Goal: Obtain resource: Obtain resource

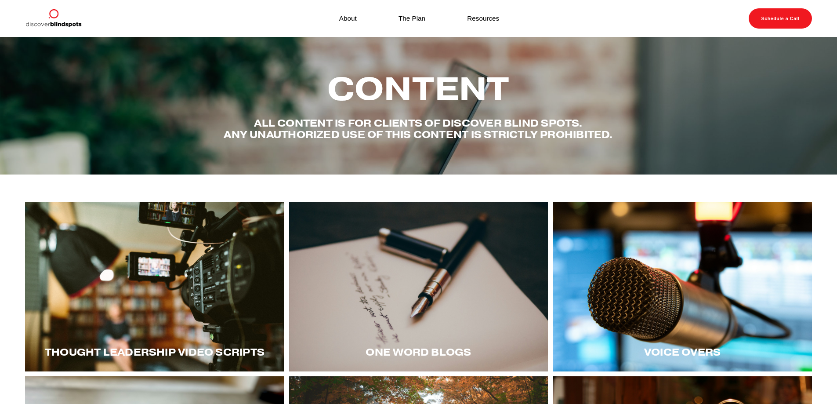
click at [679, 277] on div at bounding box center [682, 286] width 259 height 169
click at [200, 291] on div at bounding box center [154, 286] width 259 height 169
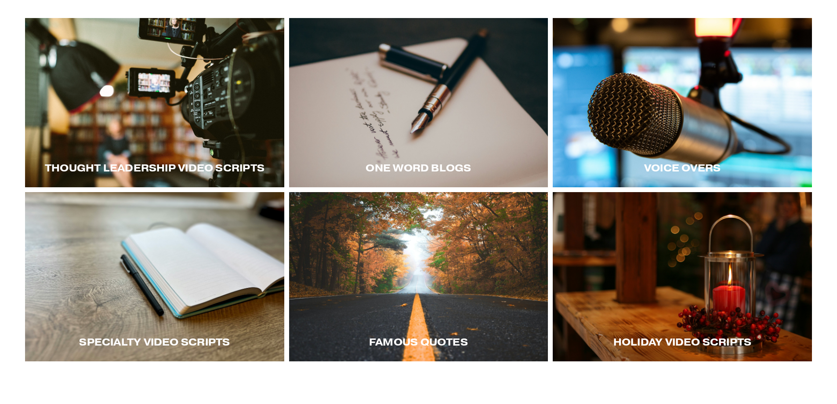
scroll to position [220, 0]
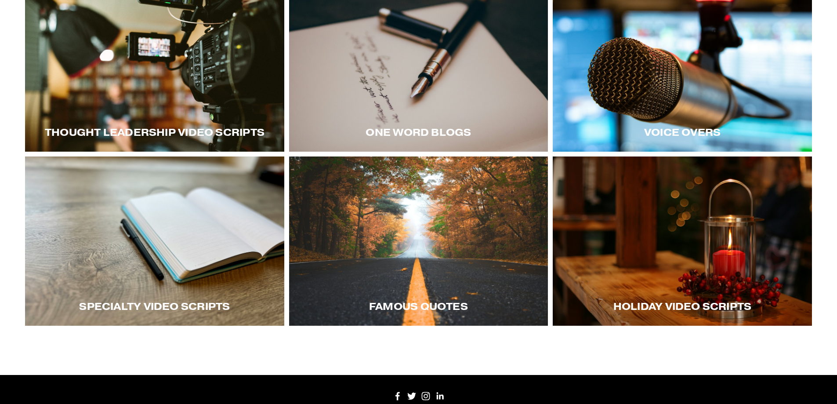
click at [658, 263] on div at bounding box center [682, 240] width 259 height 169
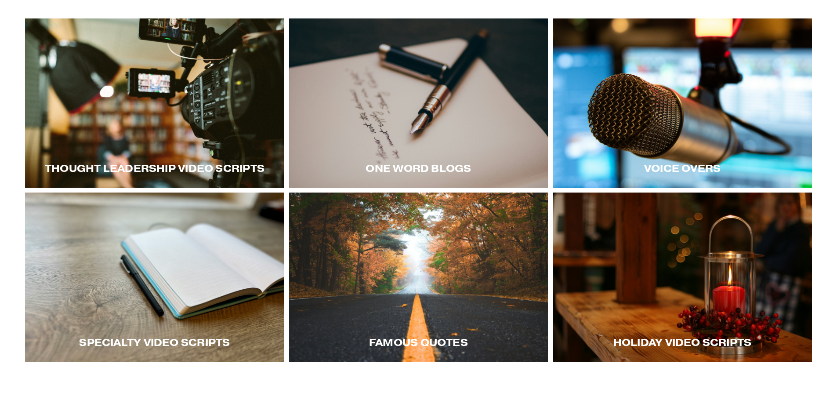
scroll to position [171, 0]
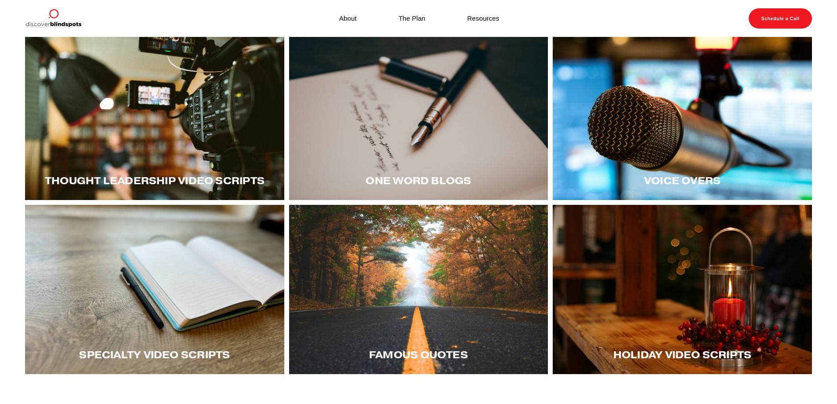
click at [196, 261] on div at bounding box center [154, 289] width 259 height 169
click at [180, 279] on div at bounding box center [154, 289] width 259 height 169
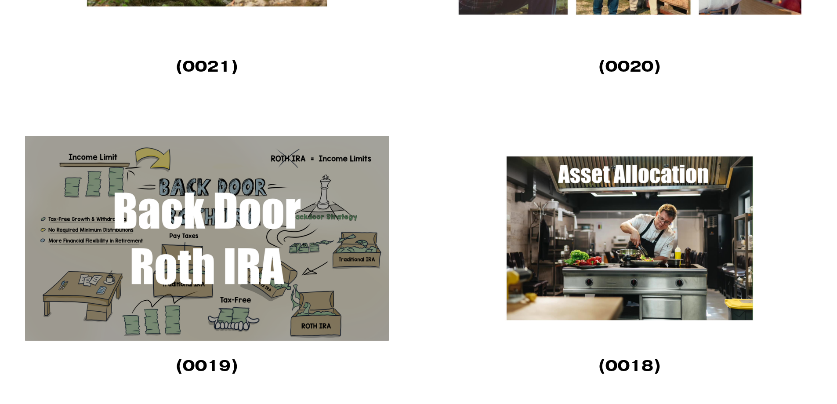
scroll to position [1714, 0]
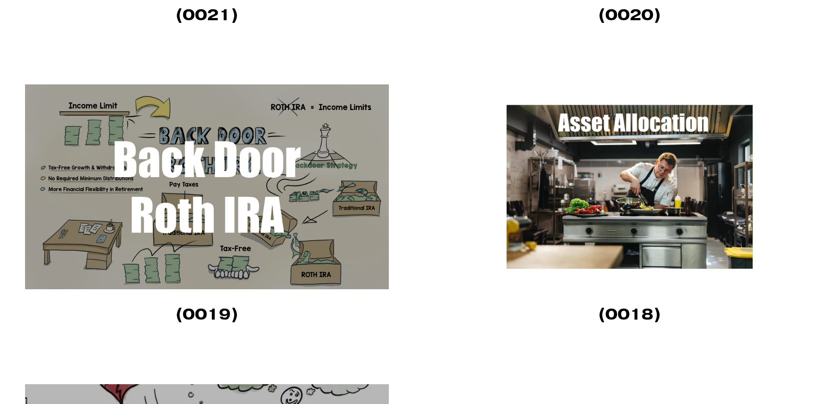
click at [265, 227] on img at bounding box center [207, 186] width 364 height 205
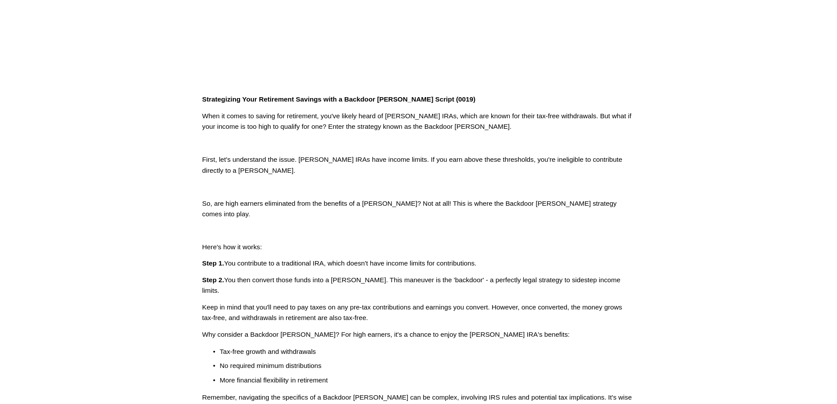
scroll to position [264, 0]
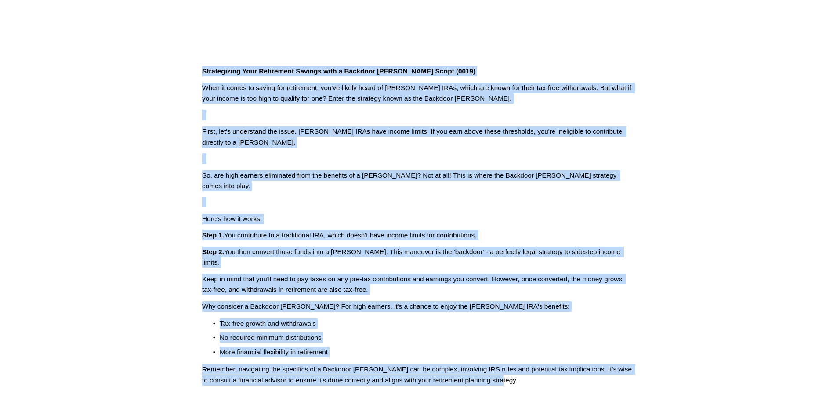
drag, startPoint x: 204, startPoint y: 71, endPoint x: 547, endPoint y: 373, distance: 456.8
click at [547, 373] on article "Jun 12 Written By Fletcher Riddle Strategizing Your Retirement Savings with a B…" at bounding box center [418, 108] width 837 height 670
click at [409, 156] on p at bounding box center [418, 158] width 433 height 11
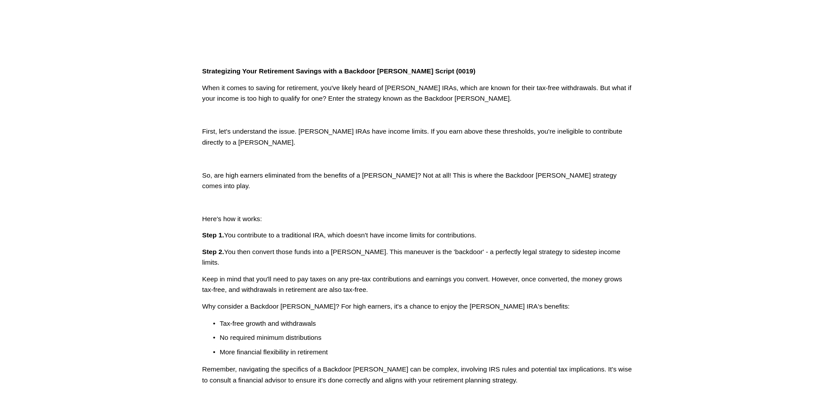
click at [409, 156] on p at bounding box center [418, 158] width 433 height 11
click at [434, 392] on article "Jun 12 Written By Fletcher Riddle Strategizing Your Retirement Savings with a B…" at bounding box center [418, 108] width 837 height 670
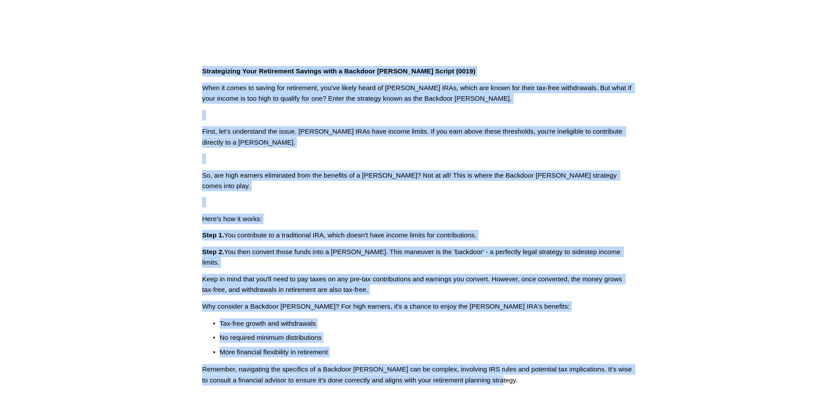
drag, startPoint x: 513, startPoint y: 359, endPoint x: 203, endPoint y: 73, distance: 422.3
click at [203, 73] on div "Strategizing Your Retirement Savings with a Backdoor Roth IRA Script (0019) Whe…" at bounding box center [418, 225] width 433 height 319
copy div "Strategizing Your Retirement Savings with a Backdoor Roth IRA Script (0019) Whe…"
click at [530, 214] on div "Strategizing Your Retirement Savings with a Backdoor Roth IRA Script (0019) Whe…" at bounding box center [418, 225] width 433 height 319
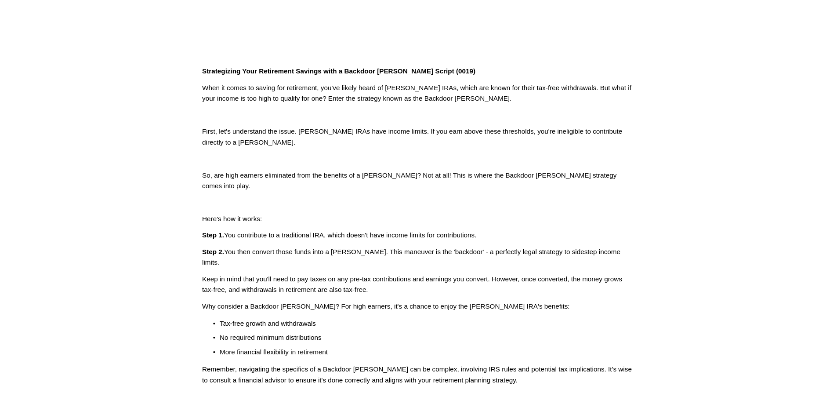
click at [530, 214] on p "Here's how it works:" at bounding box center [418, 219] width 433 height 11
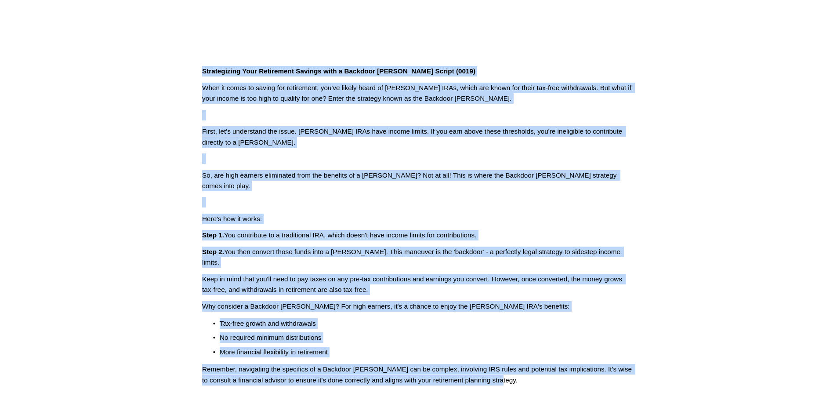
drag, startPoint x: 534, startPoint y: 365, endPoint x: 204, endPoint y: 75, distance: 439.0
click at [204, 75] on div "Strategizing Your Retirement Savings with a Backdoor Roth IRA Script (0019) Whe…" at bounding box center [419, 225] width 448 height 334
copy div "Strategizing Your Retirement Savings with a Backdoor Roth IRA Script (0019) Whe…"
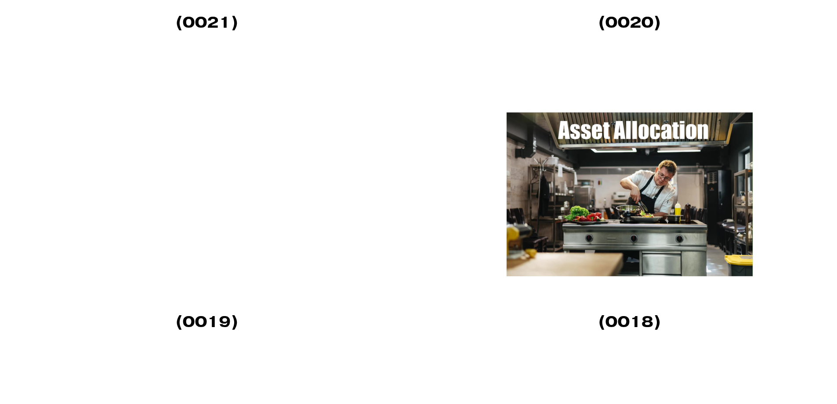
scroll to position [1714, 0]
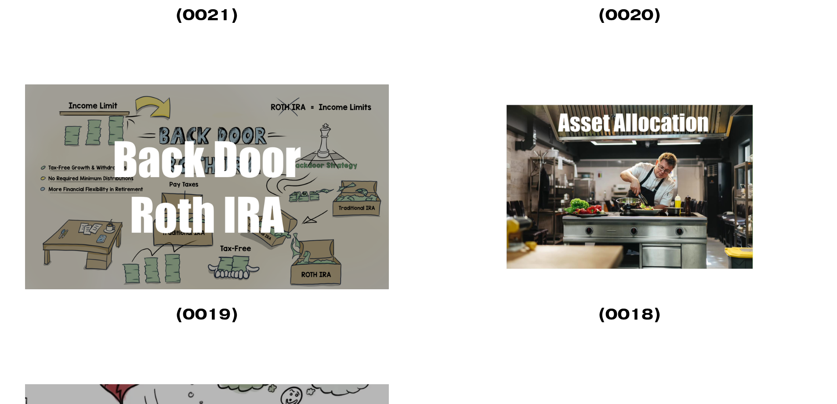
click at [700, 228] on img at bounding box center [630, 186] width 364 height 205
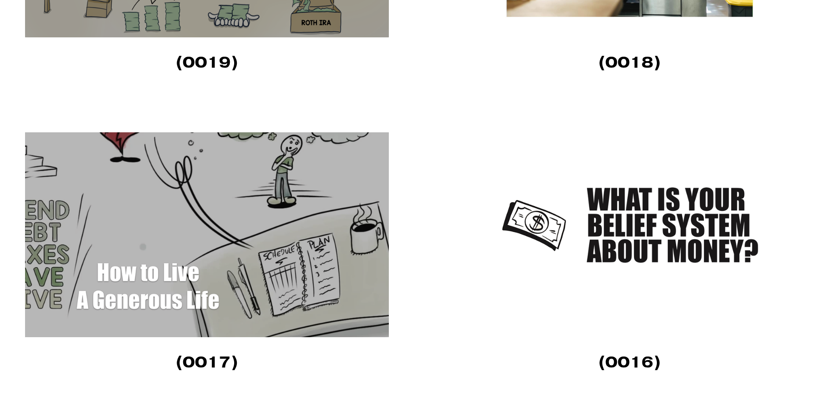
scroll to position [1978, 0]
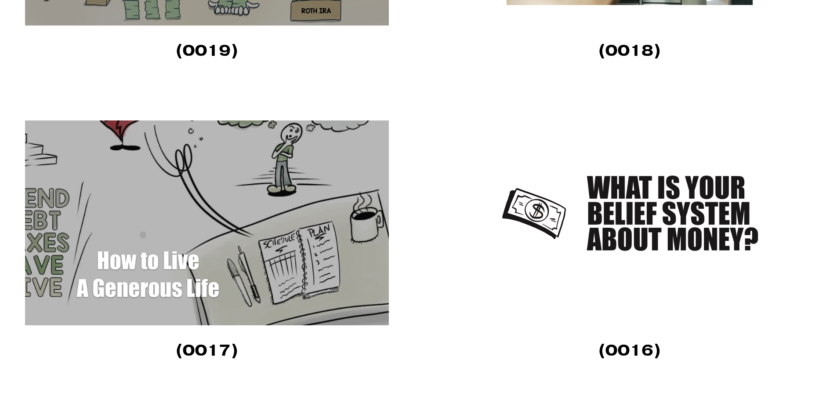
click at [208, 206] on img at bounding box center [207, 222] width 364 height 205
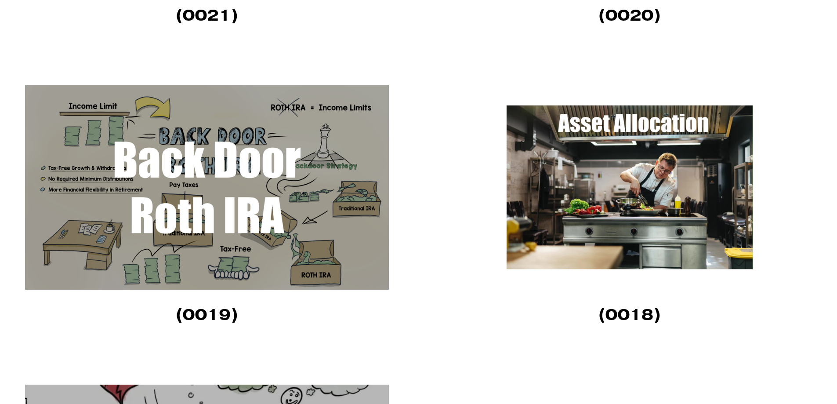
scroll to position [1714, 0]
click at [545, 146] on img at bounding box center [630, 186] width 364 height 205
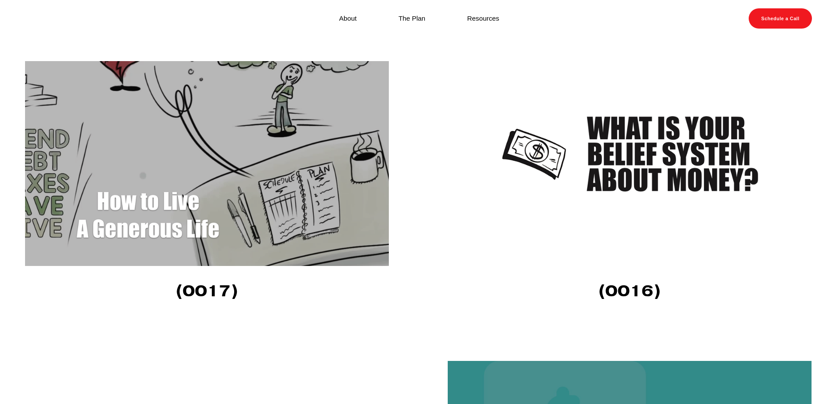
scroll to position [2018, 0]
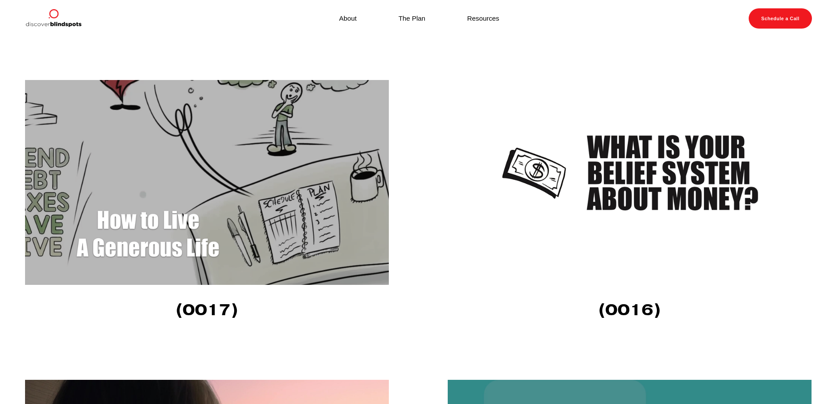
click at [315, 226] on img at bounding box center [207, 182] width 364 height 205
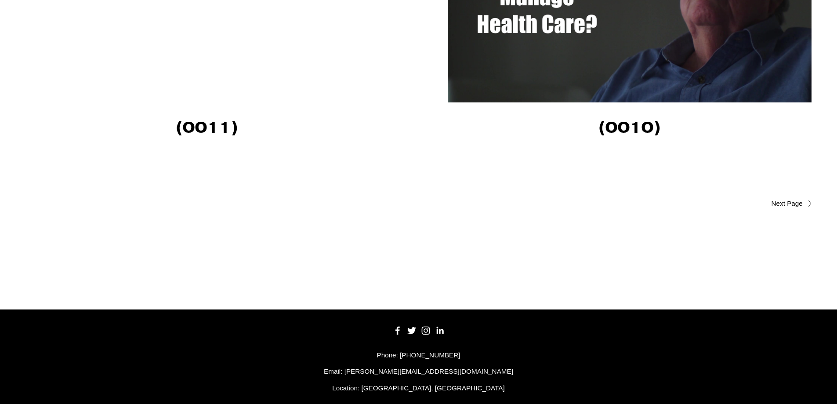
scroll to position [3117, 0]
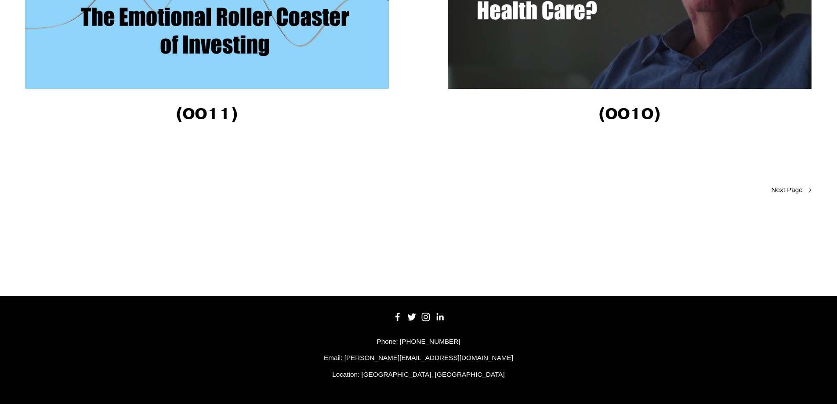
click at [791, 191] on span "Older Posts" at bounding box center [770, 190] width 66 height 11
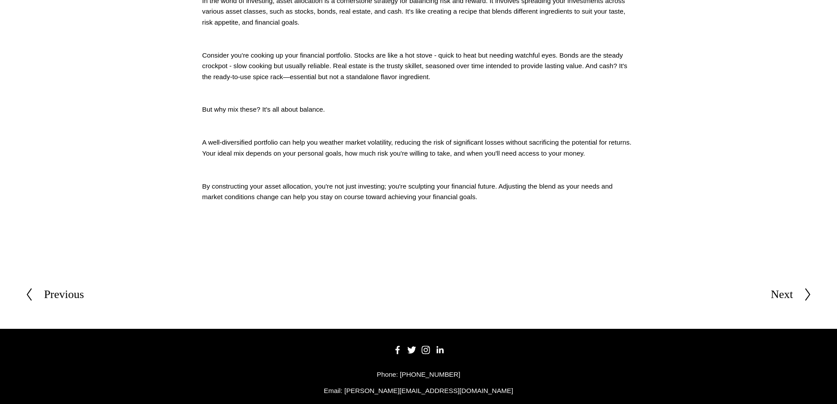
scroll to position [352, 0]
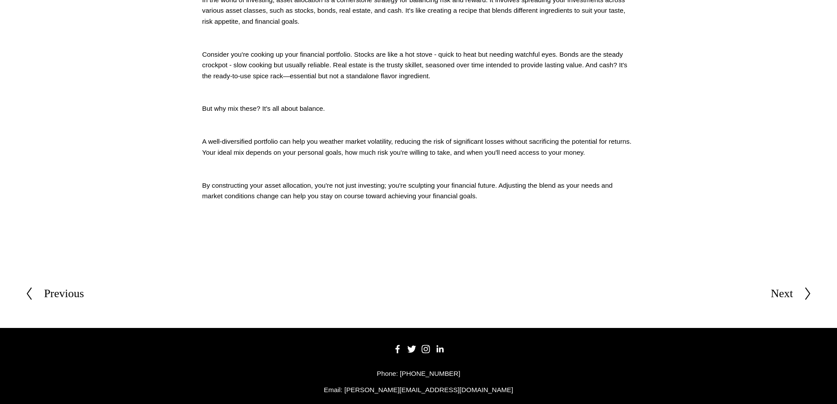
click at [497, 206] on div "Crafting Your Financial Future with Asset Allocation Script (0018) In the world…" at bounding box center [419, 90] width 448 height 238
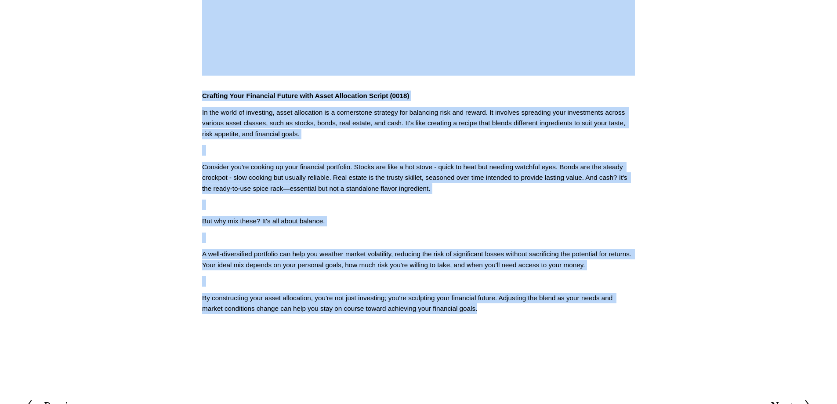
scroll to position [0, 0]
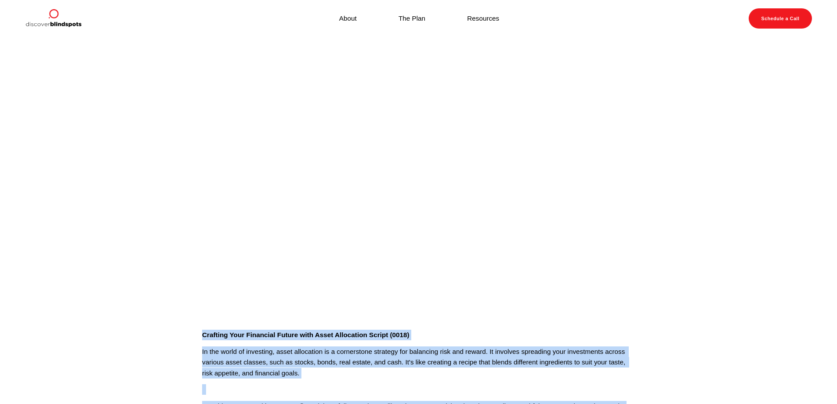
drag, startPoint x: 482, startPoint y: 196, endPoint x: 195, endPoint y: 336, distance: 319.4
copy div "Loremips Dolo Sitametco Adipis elit Seddo Eiusmodtem Incidi (4932) Ut lab etdol…"
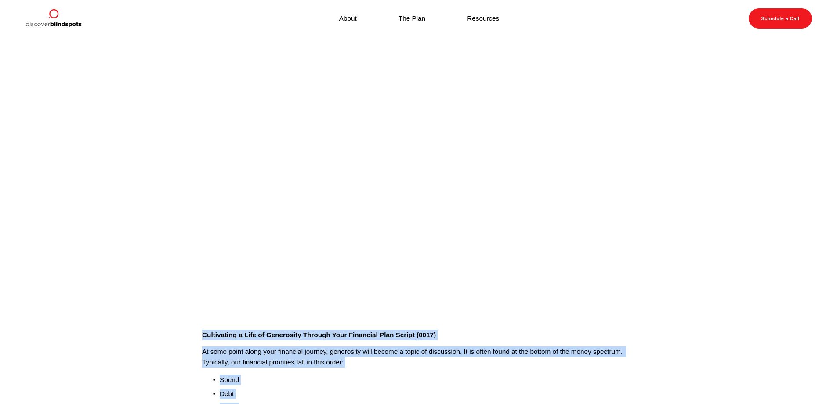
drag, startPoint x: 271, startPoint y: 181, endPoint x: 202, endPoint y: 334, distance: 167.8
copy div "Cultivating a Life of Generosity Through Your Financial Plan Script (0017) At s…"
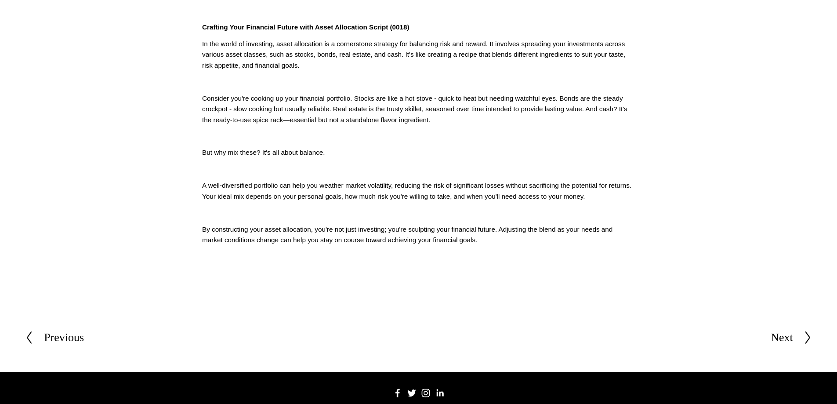
scroll to position [385, 0]
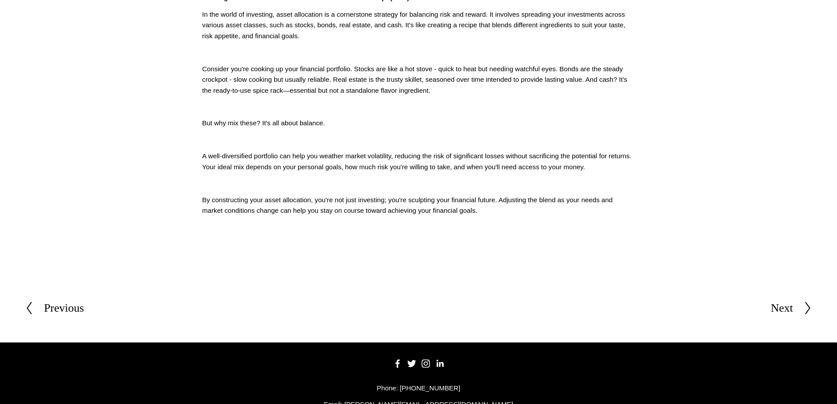
scroll to position [341, 0]
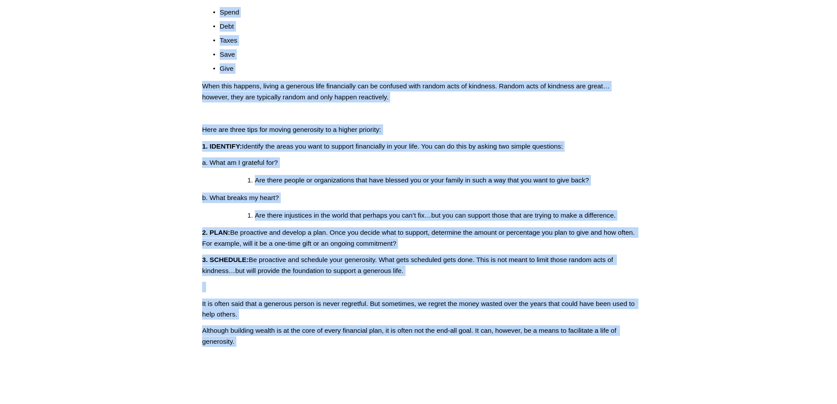
scroll to position [547, 0]
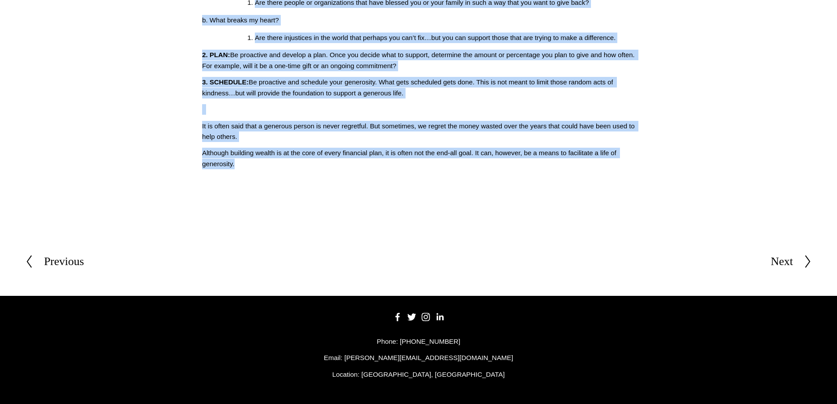
drag, startPoint x: 203, startPoint y: 116, endPoint x: 278, endPoint y: 165, distance: 89.0
copy div "Loremipsumd s Amet co Adipiscing Elitsed Doei Temporinc Utla Etdolo (7532) Ma a…"
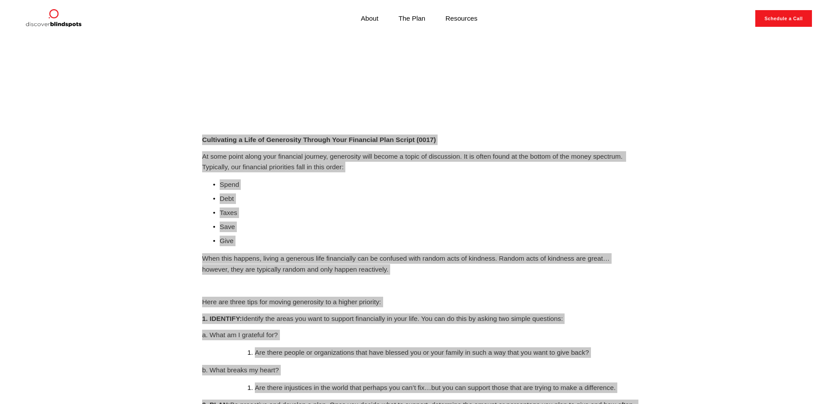
scroll to position [239, 0]
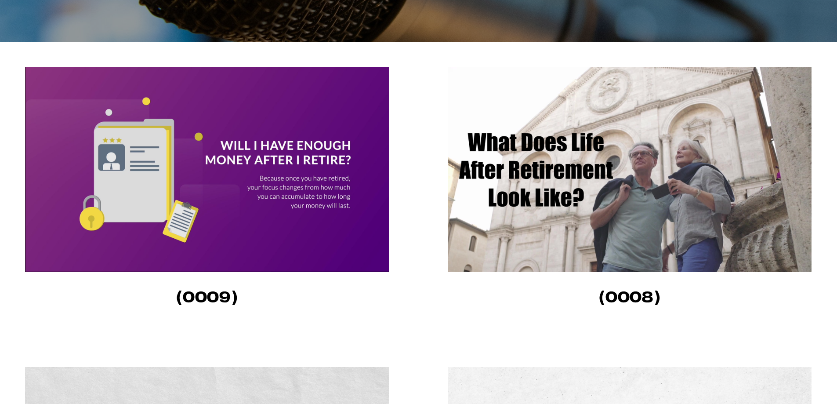
scroll to position [264, 0]
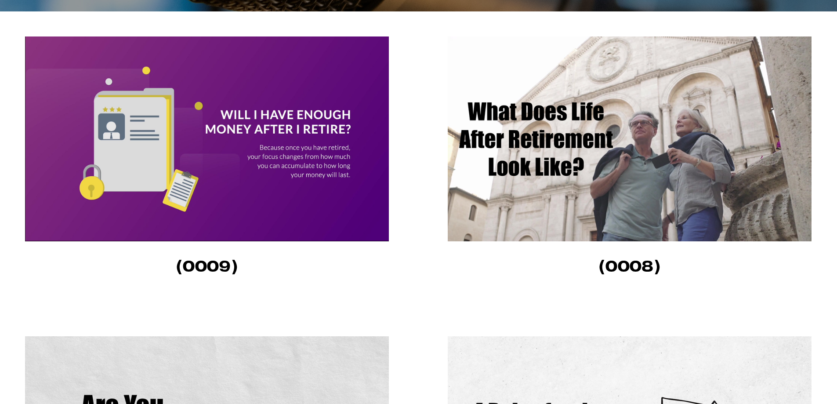
click at [569, 131] on img at bounding box center [630, 138] width 364 height 205
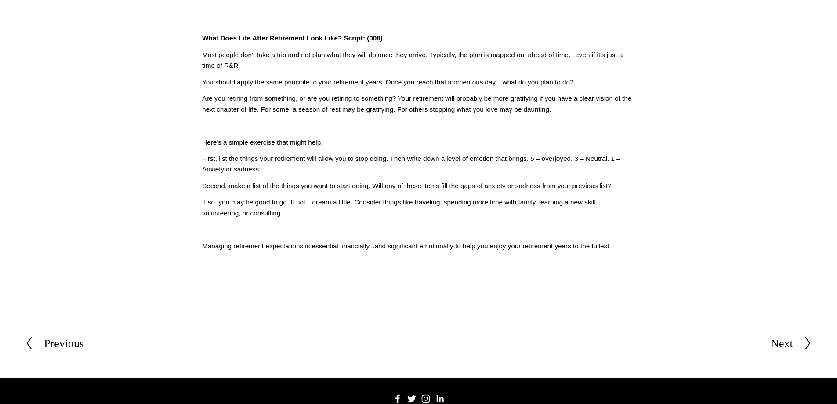
scroll to position [308, 0]
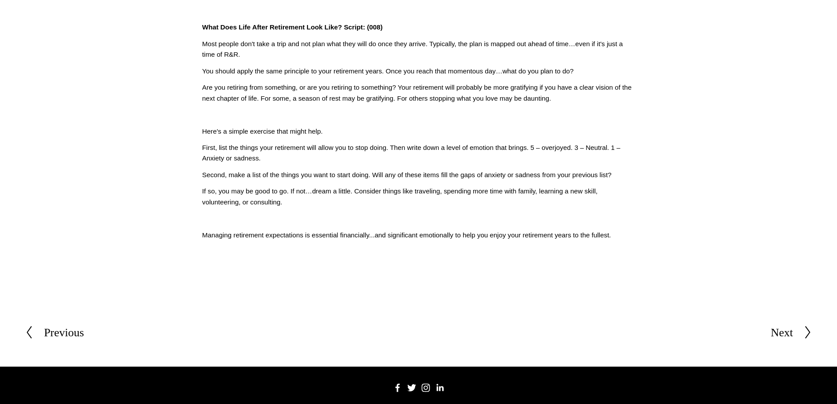
drag, startPoint x: 203, startPoint y: 28, endPoint x: 638, endPoint y: 240, distance: 483.5
click at [638, 240] on div "What Does Life After Retirement Look Like? Script: (008) Most people don't take…" at bounding box center [419, 131] width 448 height 233
copy div "Lore Ipsu Dolo Sitam Consectetu Adip Elit? Seddoe: (421) Temp incidi utl'e dolo…"
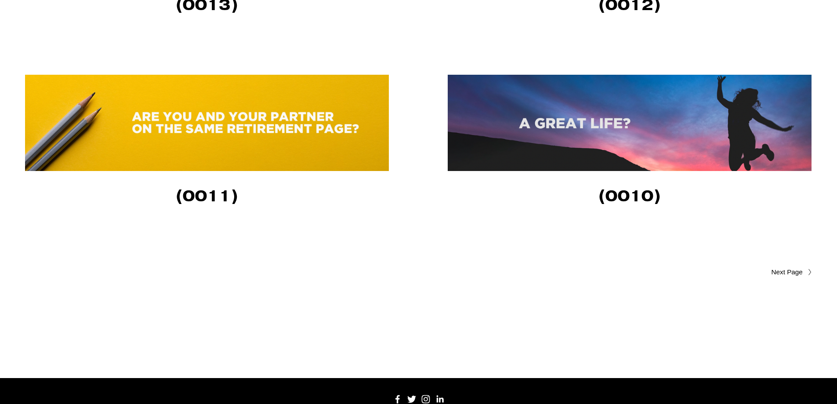
scroll to position [2065, 0]
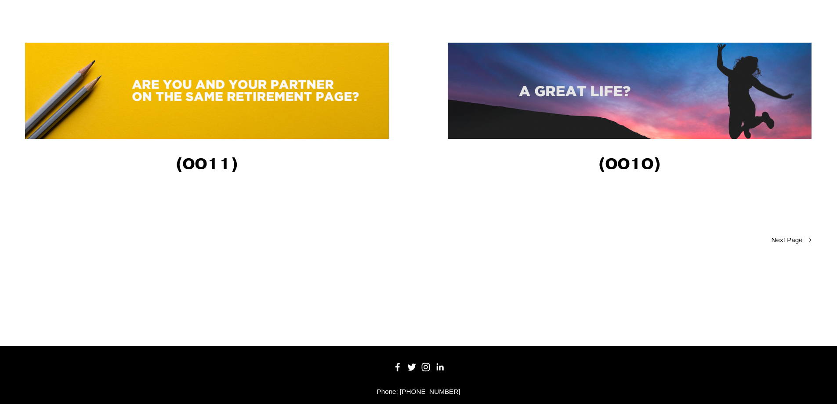
click at [774, 243] on span "Older Posts" at bounding box center [770, 240] width 66 height 11
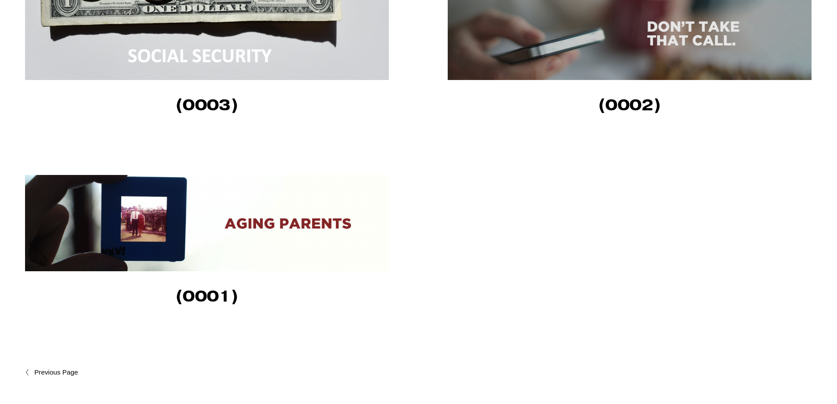
scroll to position [1011, 0]
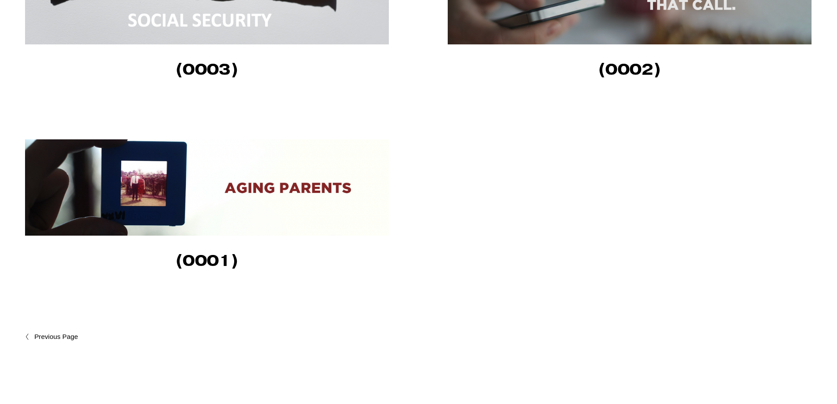
click at [154, 189] on img at bounding box center [207, 187] width 364 height 96
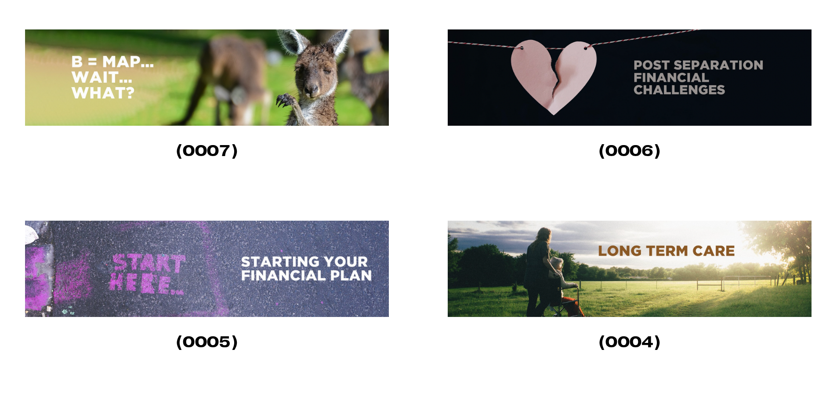
scroll to position [571, 0]
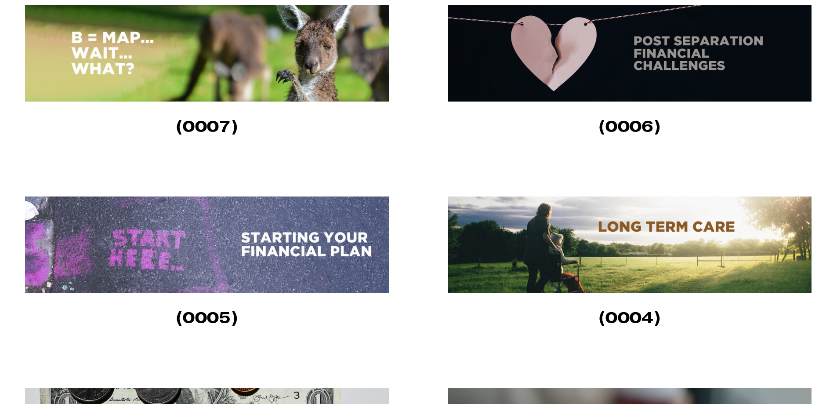
click at [195, 258] on img at bounding box center [207, 244] width 364 height 96
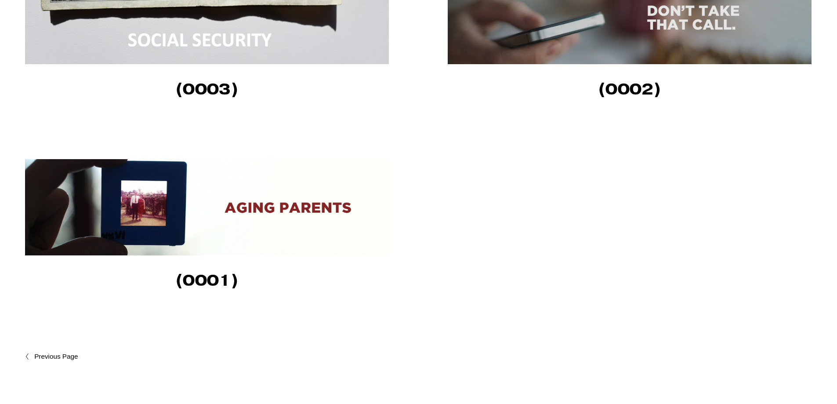
scroll to position [1011, 0]
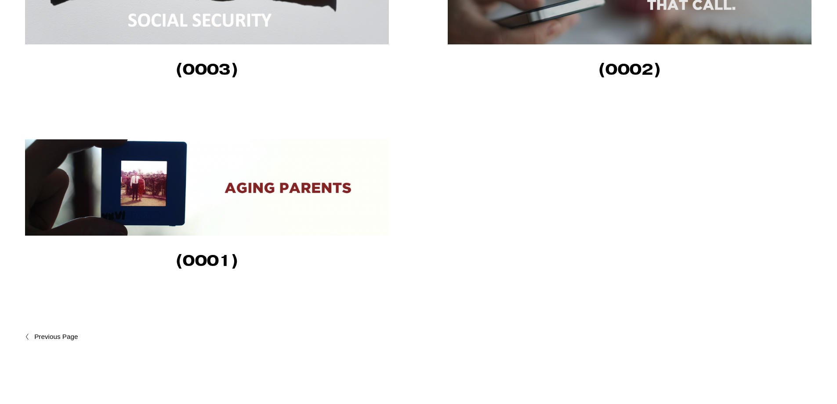
click at [62, 338] on span "Newer Posts" at bounding box center [75, 336] width 82 height 11
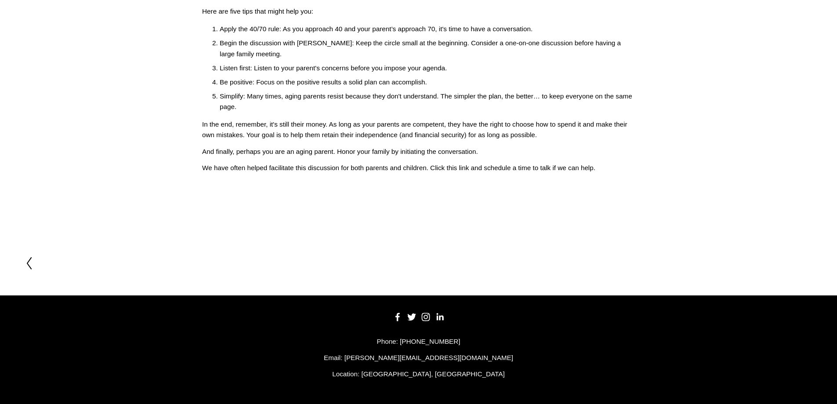
scroll to position [223, 0]
click at [619, 173] on div "Recently I was asked, "How much should I be involved in my aging parent's finan…" at bounding box center [419, 28] width 448 height 305
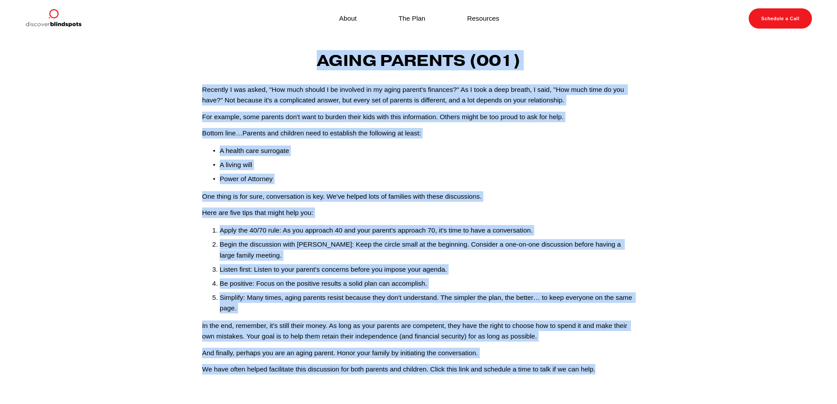
scroll to position [0, 0]
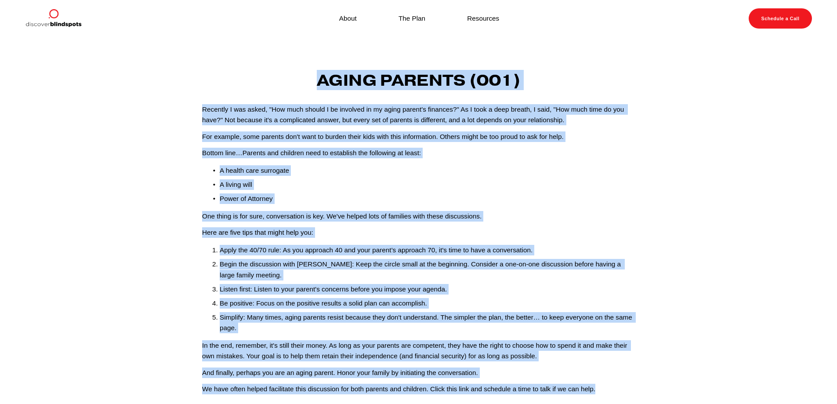
drag, startPoint x: 604, startPoint y: 170, endPoint x: 321, endPoint y: 85, distance: 295.7
click at [321, 85] on div "Aging Parents (001) Recently I was asked, "How much should I be involved in my …" at bounding box center [419, 236] width 448 height 331
copy div "Lorem Ipsumdo (645) Sitametc A eli seddo, "Eiu temp incidi U la etdolore ma al …"
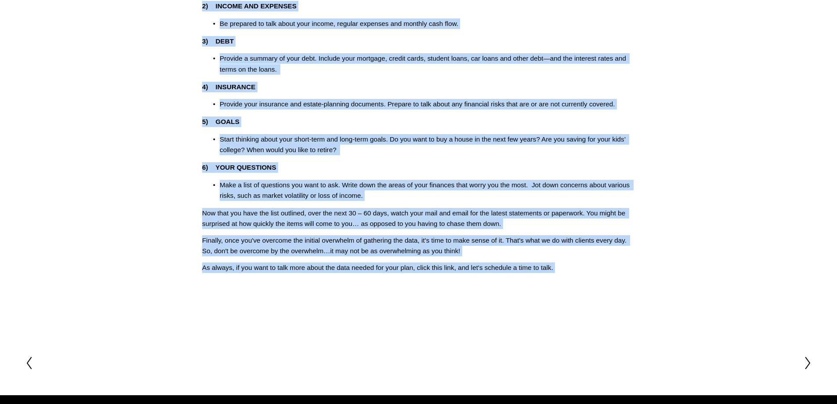
scroll to position [299, 0]
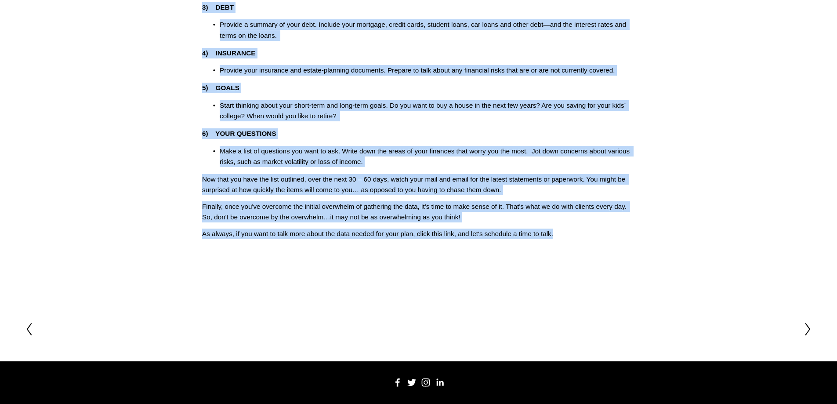
drag, startPoint x: 210, startPoint y: 75, endPoint x: 560, endPoint y: 232, distance: 384.2
click at [560, 232] on div "Overcoming the Overwhelm of Starting Your Financial Plan (005) Let's face it; w…" at bounding box center [419, 9] width 448 height 475
copy div "Overcoming the Overwhelm of Starting Your Financial Plan (005) Let's face it; w…"
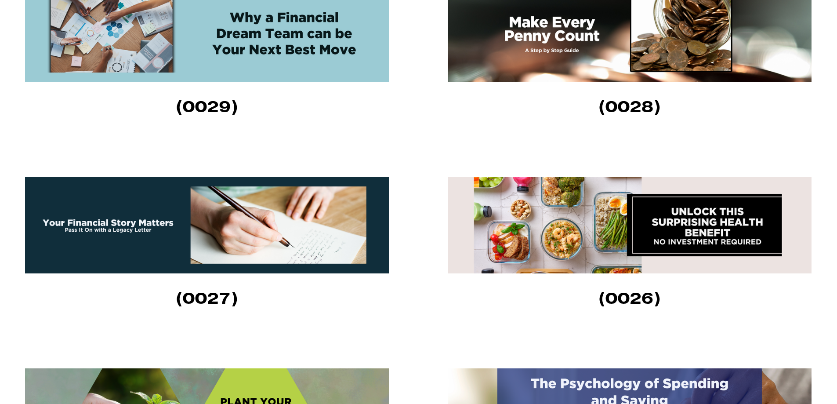
scroll to position [483, 0]
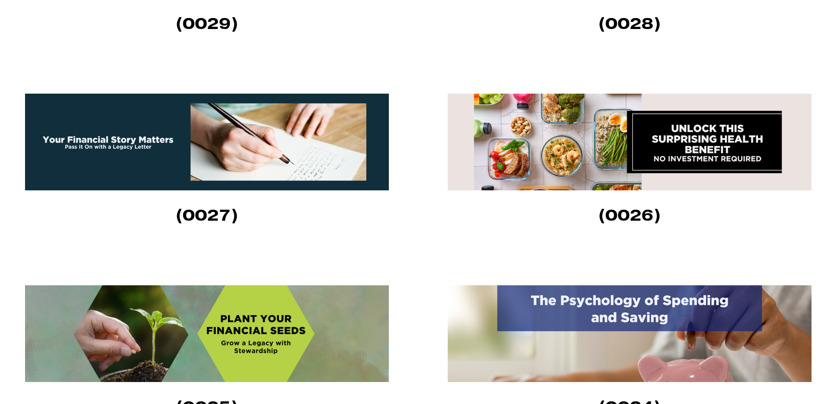
click at [254, 327] on img at bounding box center [207, 333] width 364 height 97
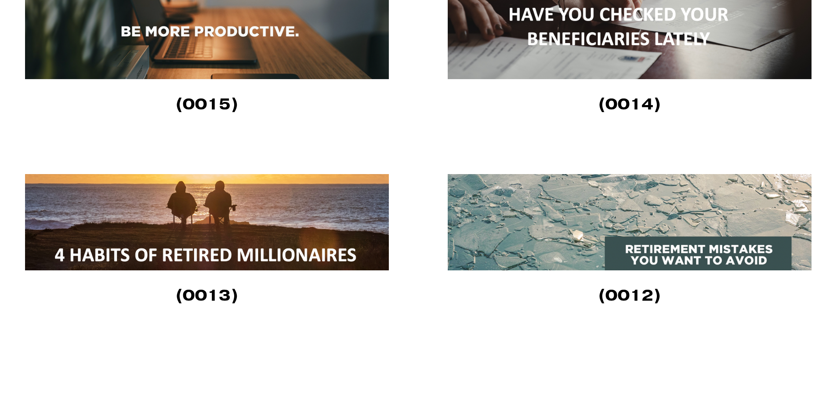
scroll to position [1802, 0]
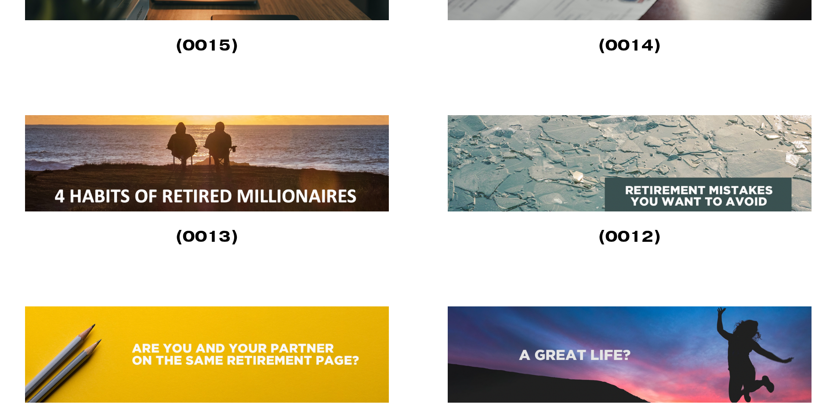
click at [150, 156] on img at bounding box center [207, 163] width 364 height 96
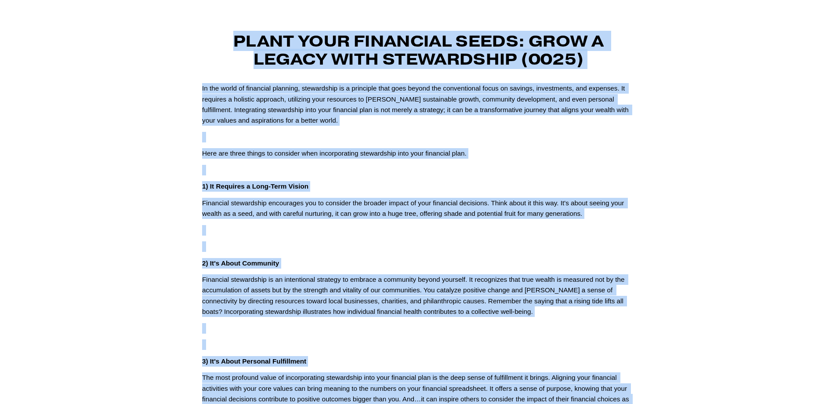
scroll to position [392, 0]
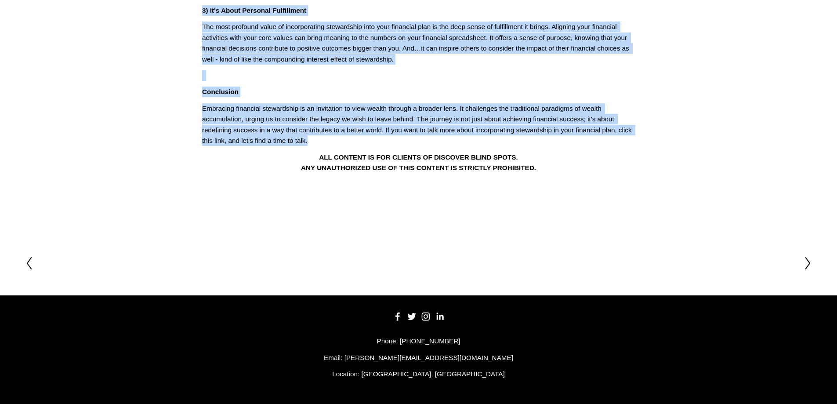
drag, startPoint x: 237, startPoint y: 79, endPoint x: 312, endPoint y: 138, distance: 95.4
copy div "Lorem Ipsu Dolorsita Conse: Adip e Seddoe temp Incididuntu (0522) La etd magna …"
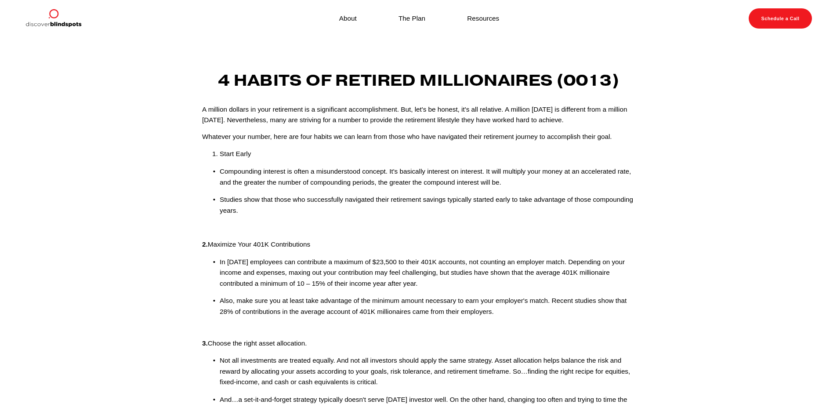
click at [244, 116] on p "A million dollars in your retirement is a significant accomplishment. But, let'…" at bounding box center [418, 115] width 433 height 22
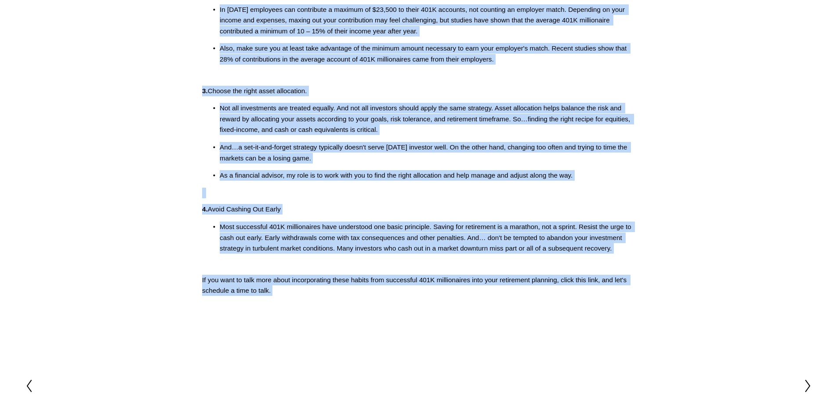
scroll to position [377, 0]
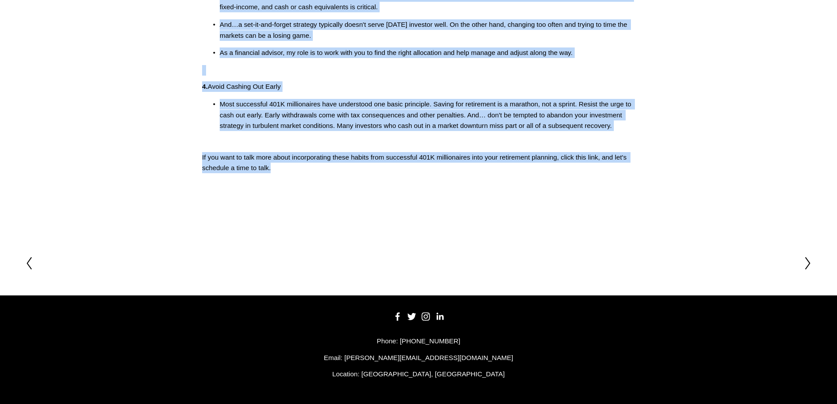
drag, startPoint x: 218, startPoint y: 81, endPoint x: 305, endPoint y: 166, distance: 121.8
copy div "6 Loremi do Sitamet Consectetura (2531) E seddoei tempori ut labo etdolorema al…"
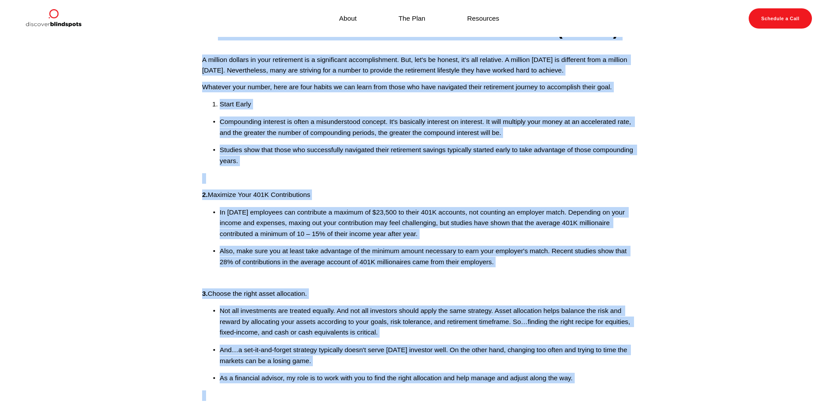
scroll to position [0, 0]
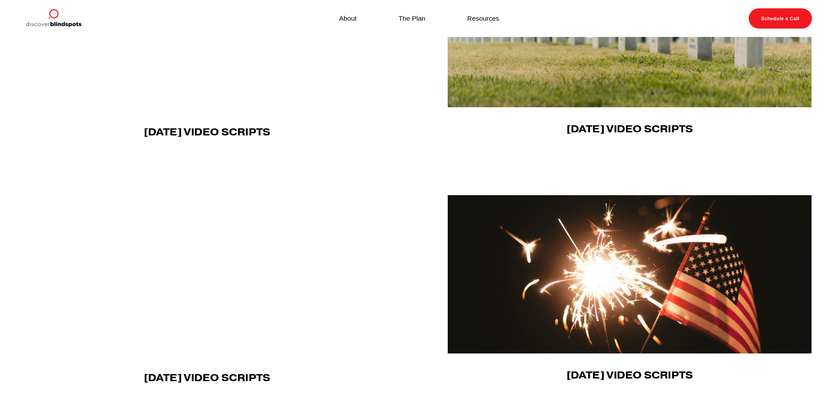
scroll to position [165, 0]
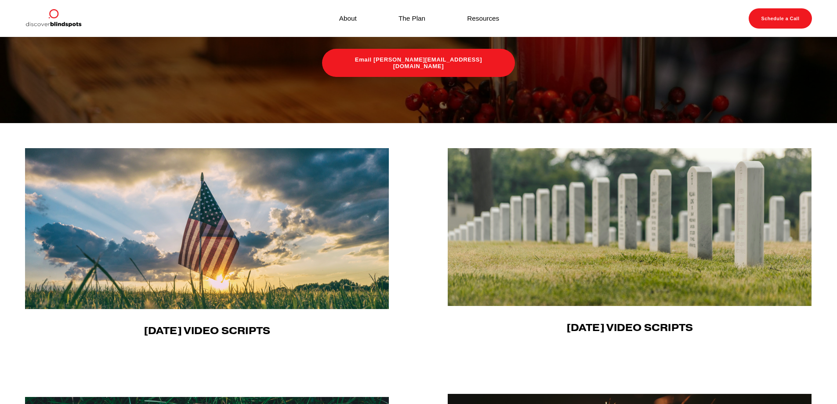
click at [282, 239] on img at bounding box center [207, 228] width 365 height 161
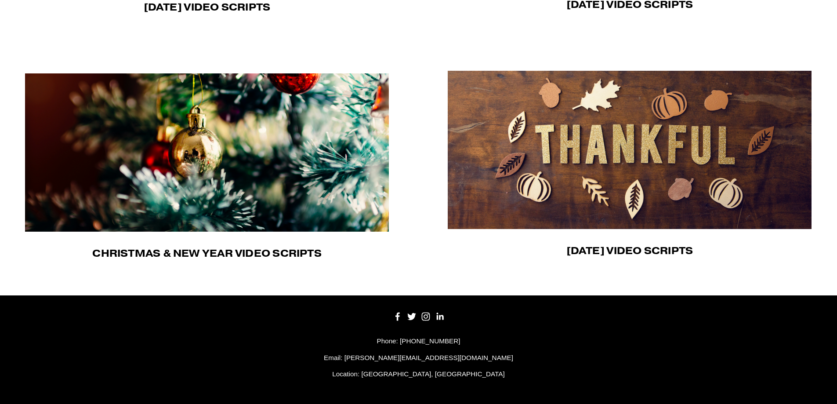
scroll to position [737, 0]
click at [248, 143] on img at bounding box center [207, 152] width 364 height 158
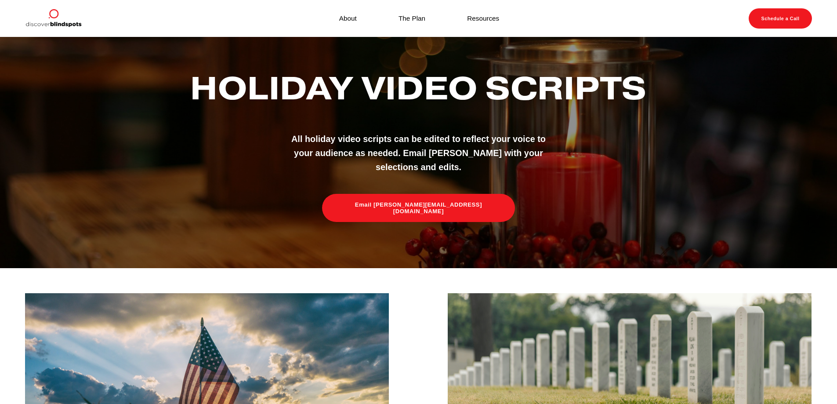
scroll to position [0, 0]
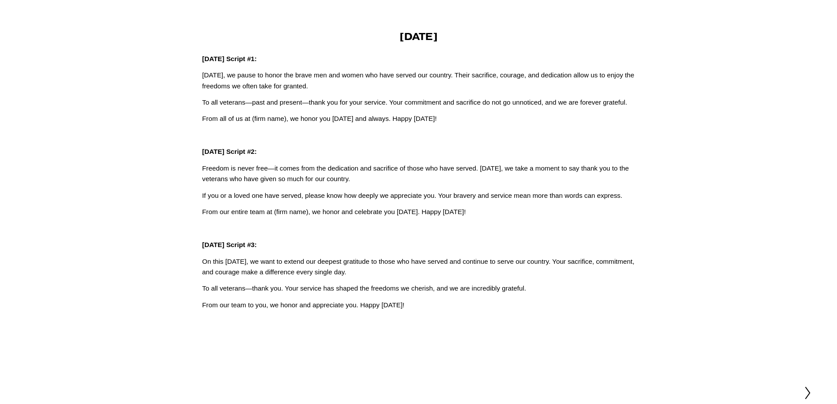
scroll to position [40, 0]
drag, startPoint x: 435, startPoint y: 307, endPoint x: 370, endPoint y: 36, distance: 277.9
click at [370, 36] on div "Veterans Day Veterans Day Script #1: Today, we pause to honor the brave men and…" at bounding box center [418, 172] width 433 height 280
copy div "Veterans Day Veterans Day Script #1: Today, we pause to honor the brave men and…"
click at [367, 88] on p "Today, we pause to honor the brave men and women who have served our country. T…" at bounding box center [418, 82] width 433 height 22
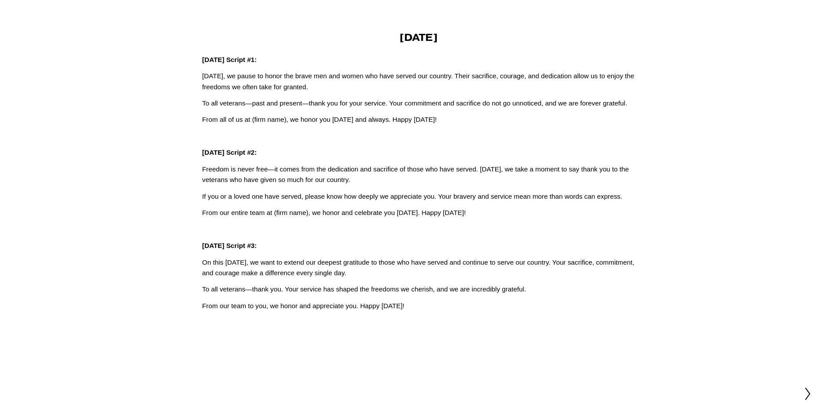
drag, startPoint x: 463, startPoint y: 214, endPoint x: 202, endPoint y: 150, distance: 268.3
click at [202, 150] on div "Veterans Day Veterans Day Script #1: Today, we pause to honor the brave men and…" at bounding box center [418, 172] width 433 height 280
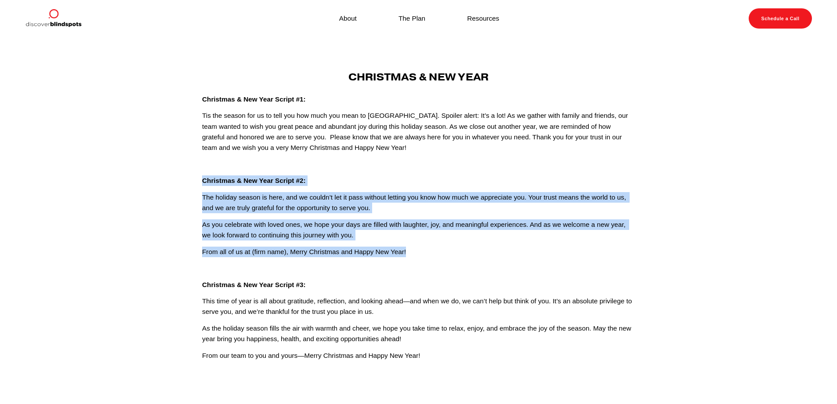
drag, startPoint x: 414, startPoint y: 253, endPoint x: 200, endPoint y: 178, distance: 226.1
click at [200, 178] on div "Christmas & New Year Christmas & New Year Script #1: Tis the season for us to t…" at bounding box center [419, 216] width 448 height 290
copy div "Christmas & New Year Script #2: The holiday season is here, and we couldn’t let…"
click at [346, 214] on div "Christmas & New Year Christmas & New Year Script #1: Tis the season for us to t…" at bounding box center [418, 216] width 433 height 290
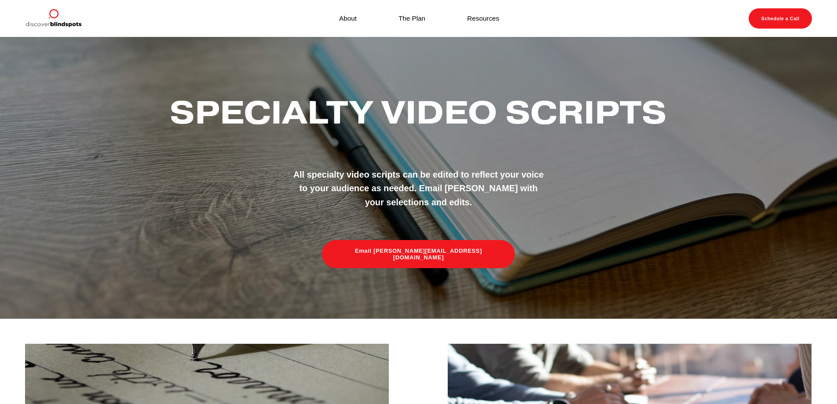
scroll to position [264, 0]
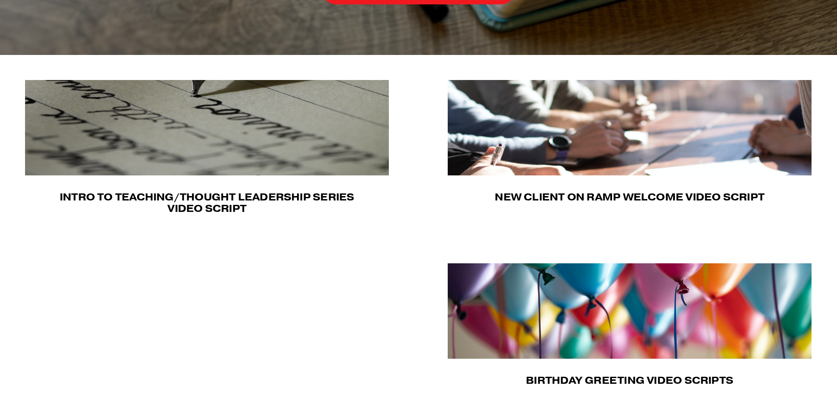
click at [582, 147] on img at bounding box center [630, 127] width 364 height 95
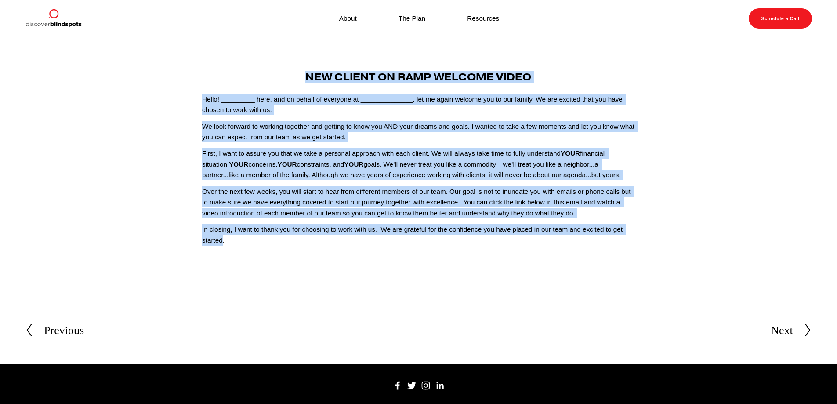
drag, startPoint x: 223, startPoint y: 243, endPoint x: 202, endPoint y: 77, distance: 167.0
click at [202, 77] on div "New Client On Ramp Welcome Video Hello! _________ here, and on behalf of everyo…" at bounding box center [419, 158] width 448 height 175
copy div "New Client On Ramp Welcome Video Hello! _________ here, and on behalf of everyo…"
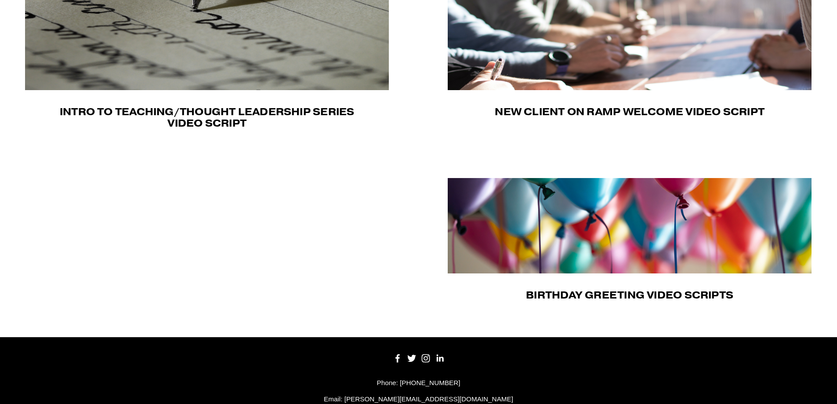
scroll to position [393, 0]
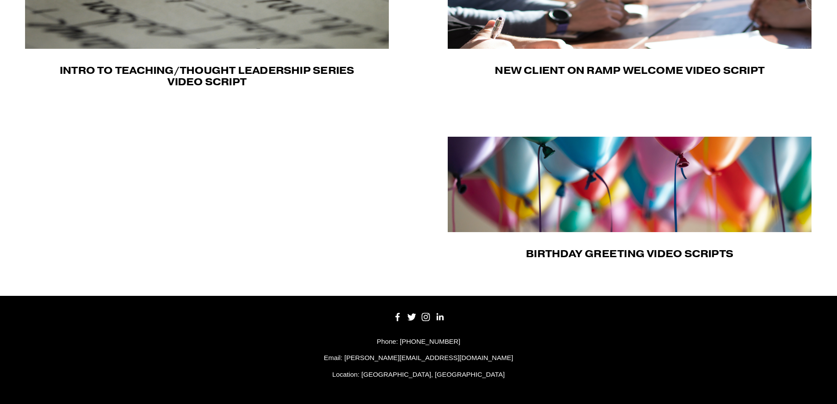
click at [599, 189] on img at bounding box center [630, 184] width 364 height 95
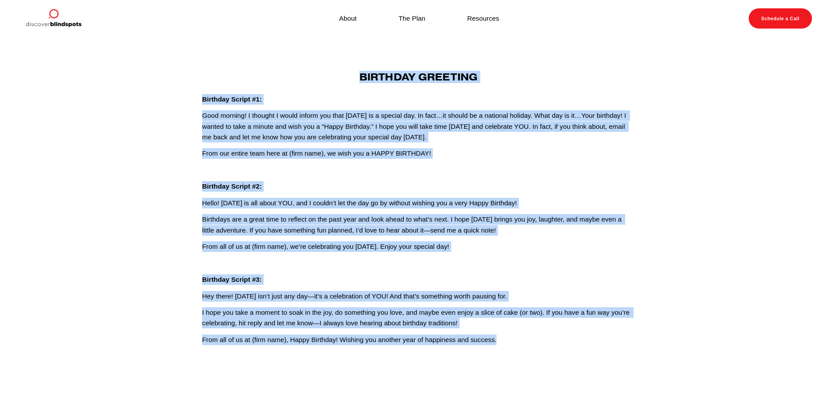
drag, startPoint x: 509, startPoint y: 341, endPoint x: 323, endPoint y: 64, distance: 333.5
click at [323, 64] on div "[DATE] Written By [PERSON_NAME] Birthday Greeting Birthday Script #1: Good morn…" at bounding box center [418, 203] width 433 height 283
copy div "Loremips Dolorsit Ametcons Adipis #1: Elit seddoei! T incidid U labor etdolo ma…"
